Goal: Find specific page/section: Find specific page/section

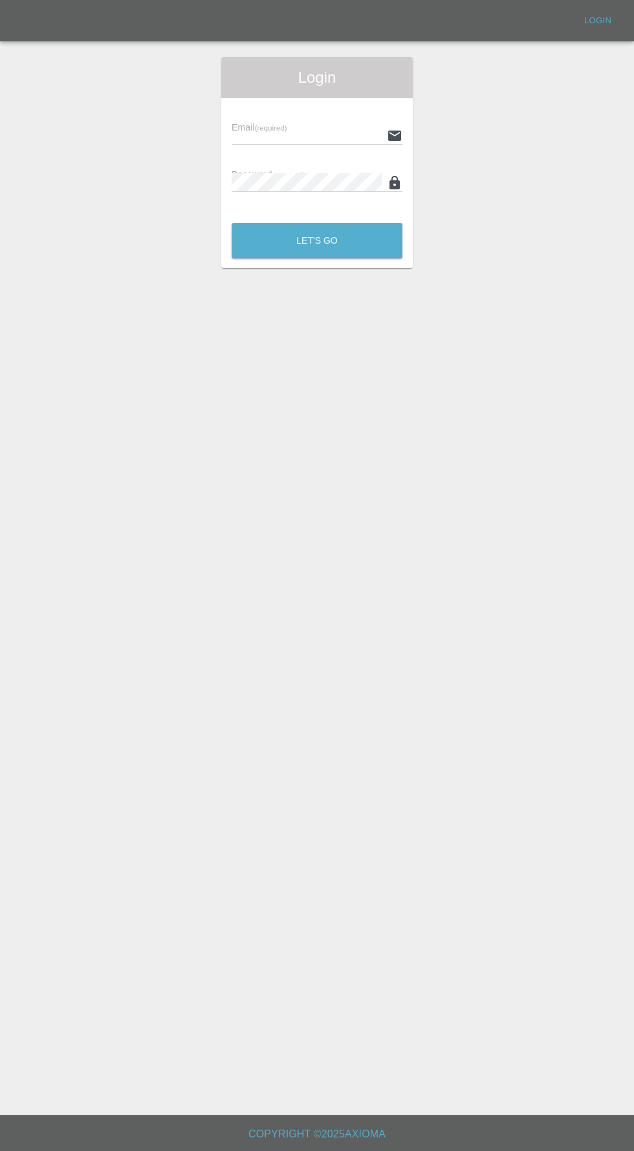
click at [280, 135] on input "text" at bounding box center [306, 135] width 150 height 19
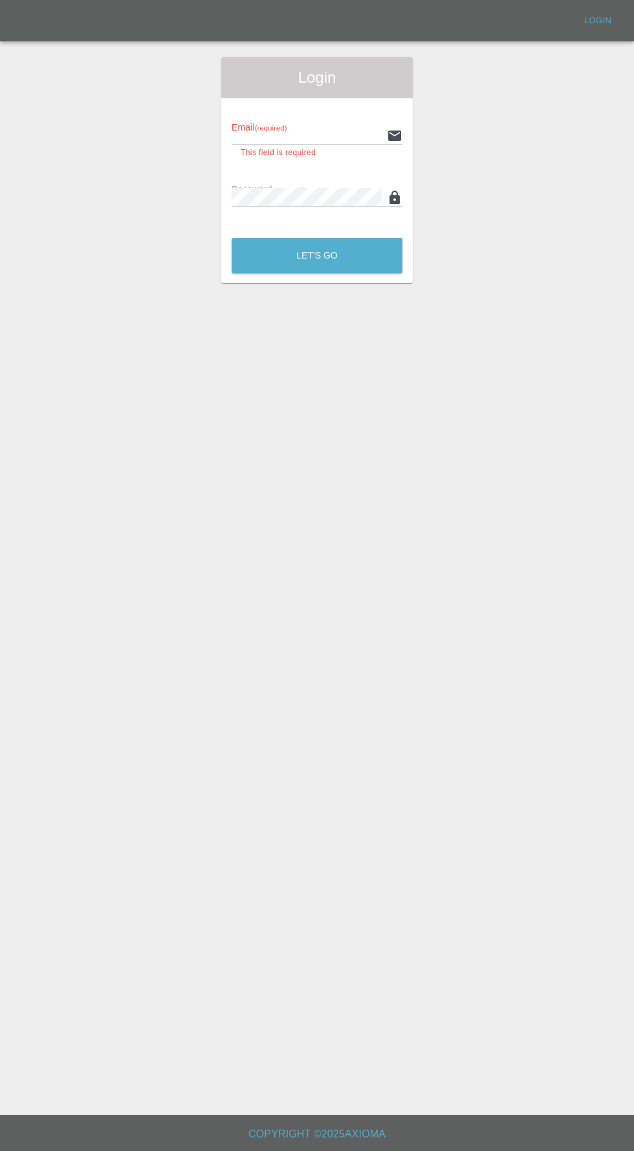
type input "[EMAIL_ADDRESS][DOMAIN_NAME]"
click at [231, 238] on button "Let's Go" at bounding box center [316, 256] width 171 height 36
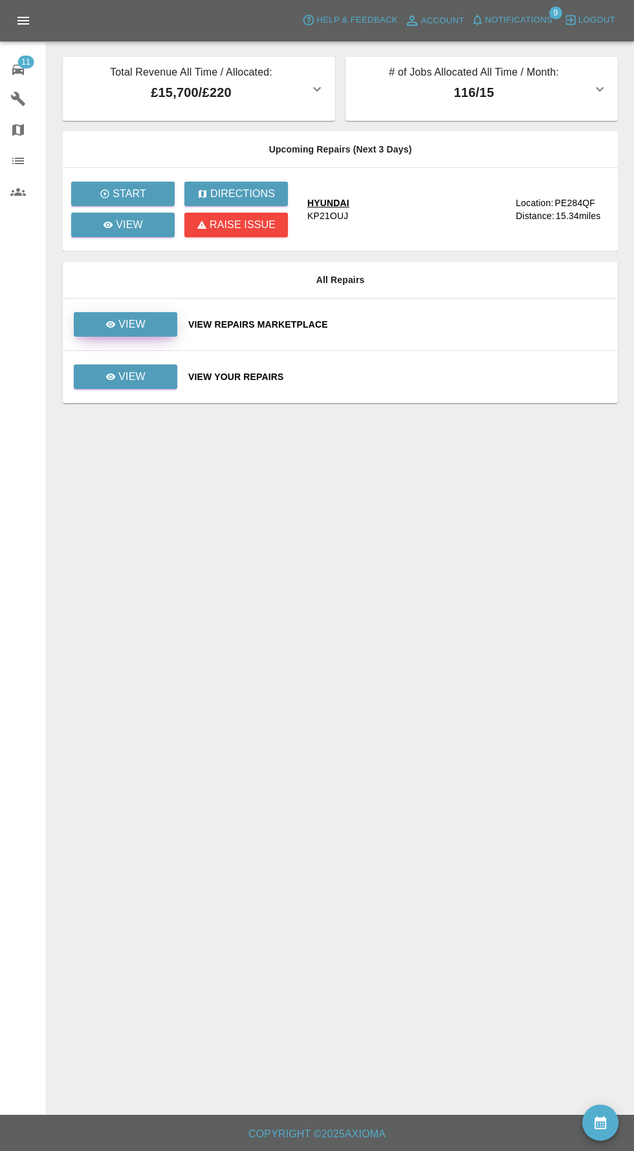
click at [111, 323] on icon at bounding box center [111, 324] width 10 height 6
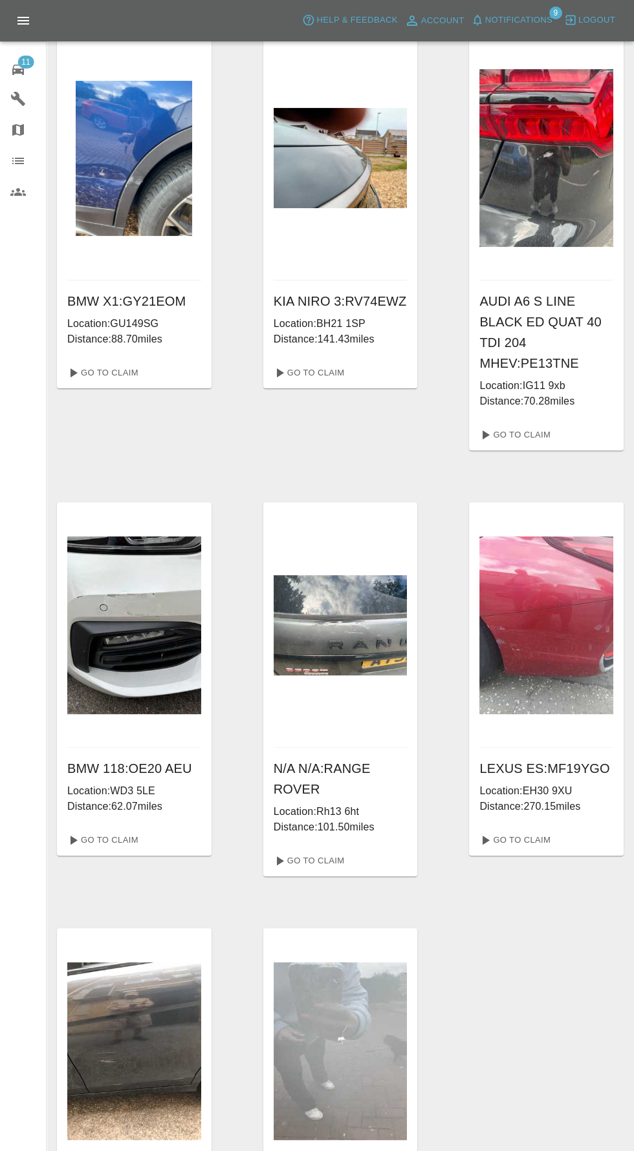
scroll to position [579, 0]
